Goal: Navigation & Orientation: Find specific page/section

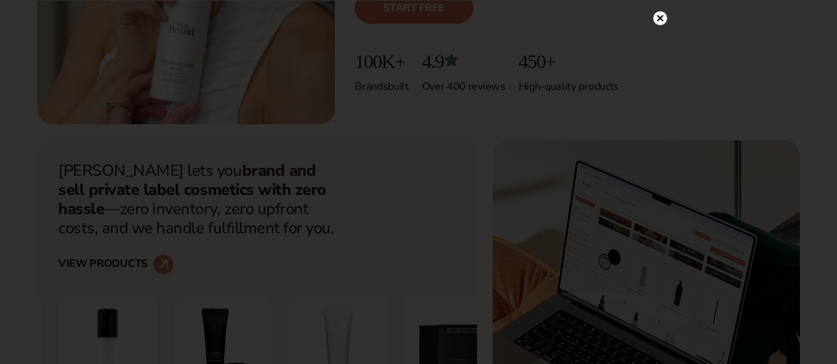
click at [659, 19] on icon at bounding box center [659, 18] width 7 height 7
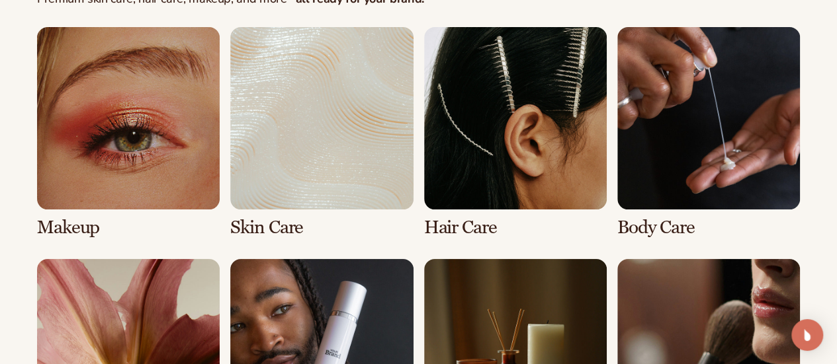
scroll to position [2526, 0]
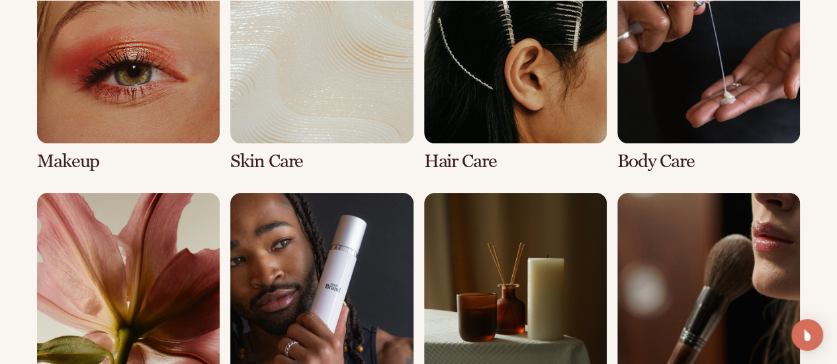
click at [357, 167] on link "2 / 8" at bounding box center [321, 66] width 183 height 211
click at [247, 172] on link "2 / 8" at bounding box center [321, 66] width 183 height 211
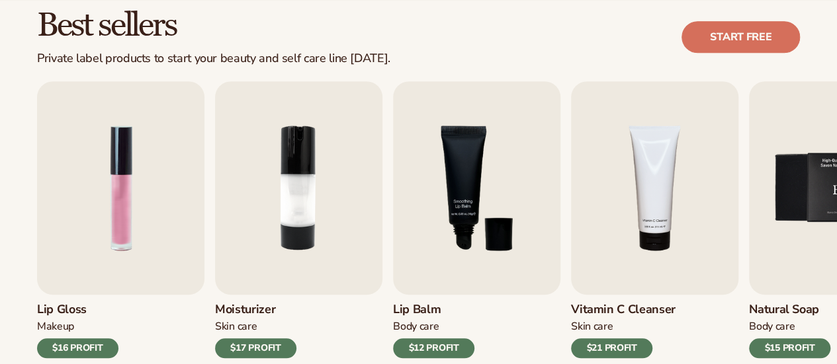
scroll to position [463, 0]
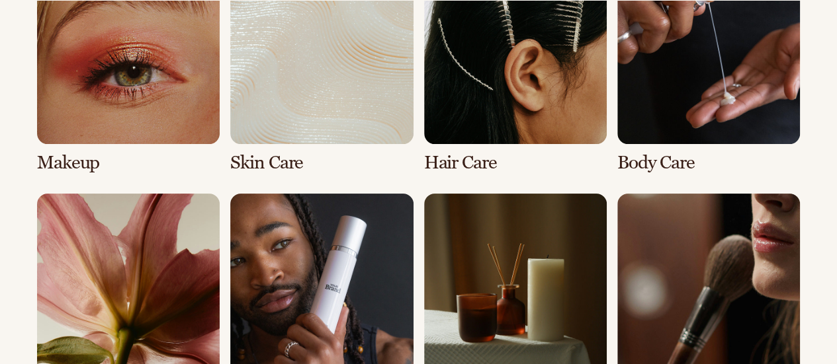
scroll to position [2526, 0]
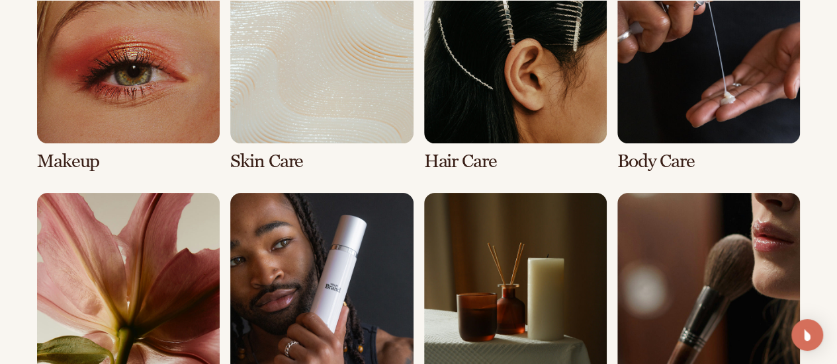
click at [680, 172] on link "4 / 8" at bounding box center [708, 66] width 183 height 211
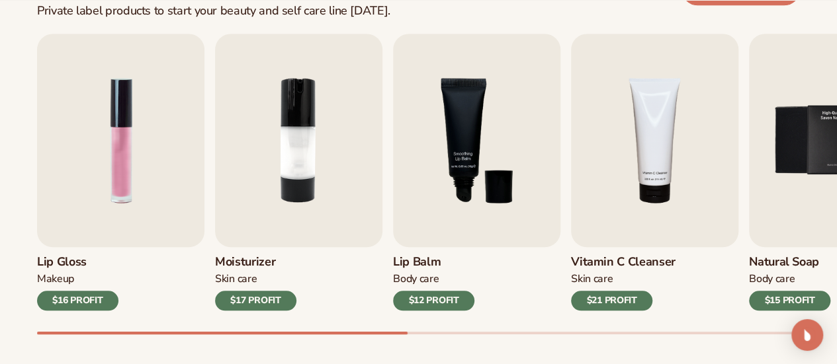
scroll to position [475, 0]
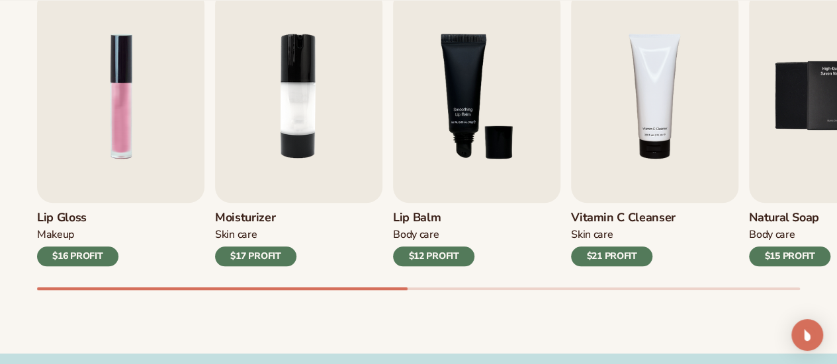
drag, startPoint x: 846, startPoint y: 35, endPoint x: 846, endPoint y: 92, distance: 56.9
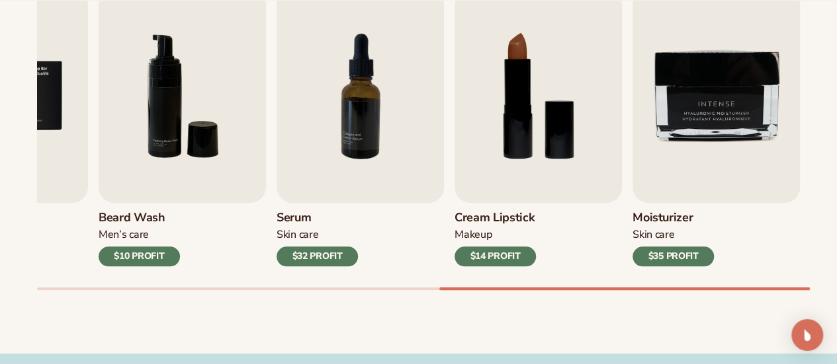
click at [836, 315] on div "Best sellers Private label products to start your beauty and self care line tod…" at bounding box center [418, 117] width 837 height 474
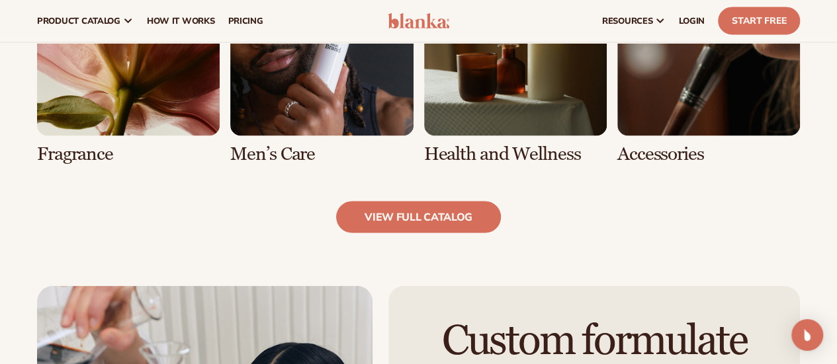
scroll to position [1203, 0]
